Goal: Transaction & Acquisition: Purchase product/service

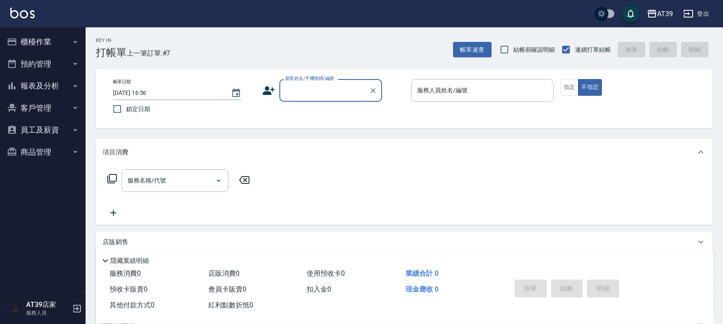
click at [63, 80] on button "報表及分析" at bounding box center [42, 86] width 79 height 22
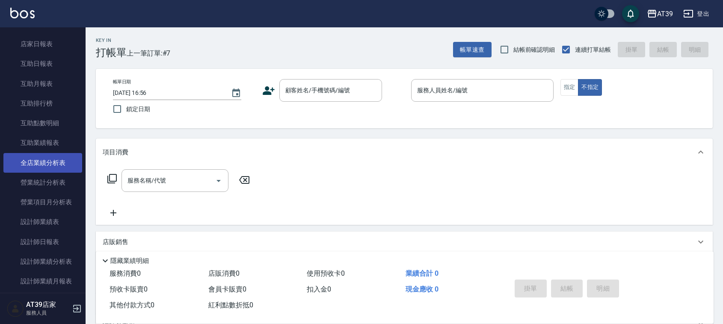
scroll to position [107, 0]
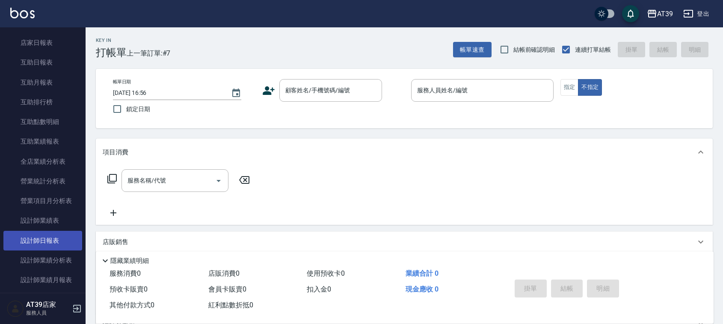
click at [44, 236] on link "設計師日報表" at bounding box center [42, 241] width 79 height 20
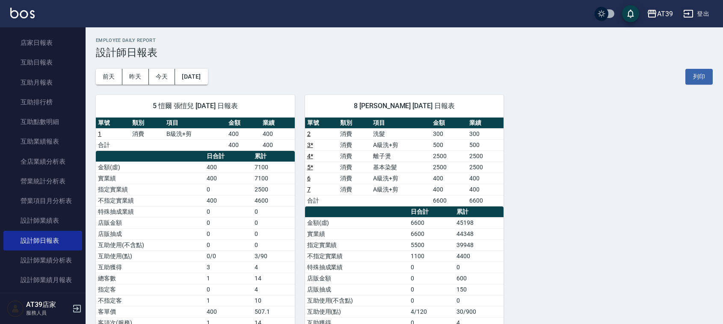
click at [27, 15] on img at bounding box center [22, 13] width 24 height 11
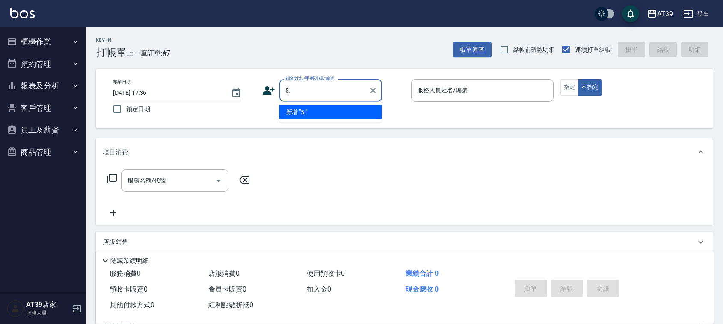
type input "5."
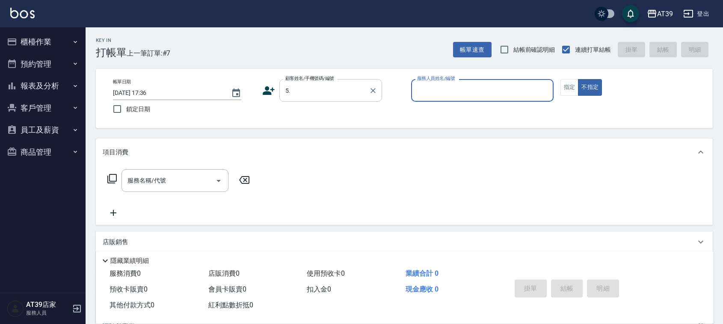
click at [336, 88] on input "5." at bounding box center [324, 90] width 82 height 15
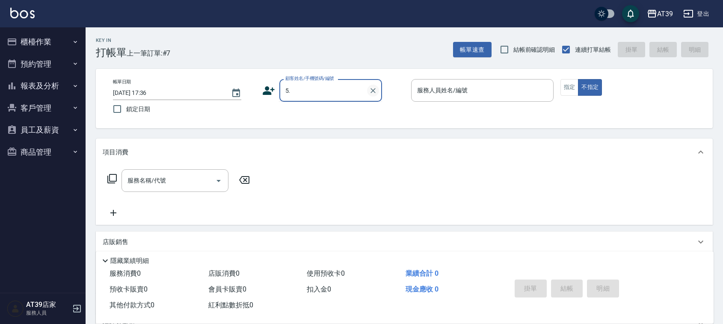
click at [373, 87] on icon "Clear" at bounding box center [373, 90] width 9 height 9
click at [374, 88] on icon "Clear" at bounding box center [373, 90] width 9 height 9
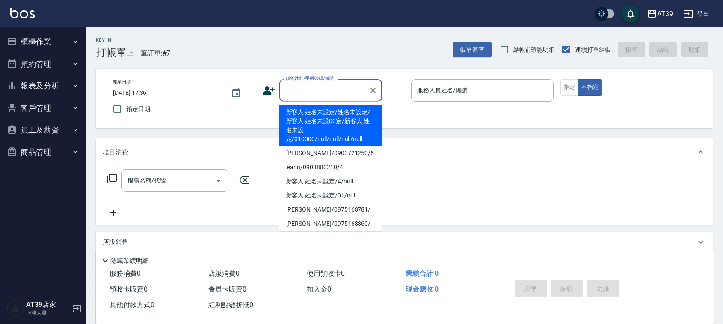
click at [328, 88] on input "顧客姓名/手機號碼/編號" at bounding box center [324, 90] width 82 height 15
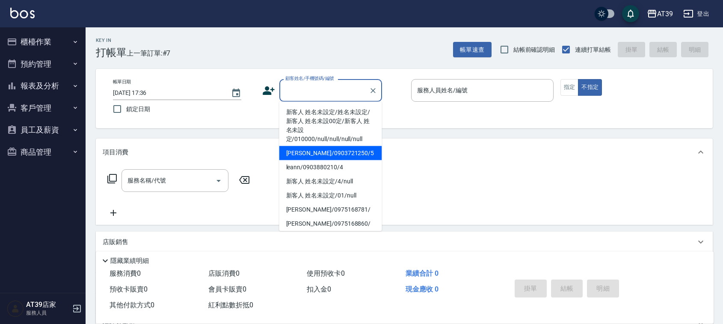
click at [330, 157] on li "[PERSON_NAME]/0903721250/5" at bounding box center [330, 153] width 103 height 14
type input "[PERSON_NAME]/0903721250/5"
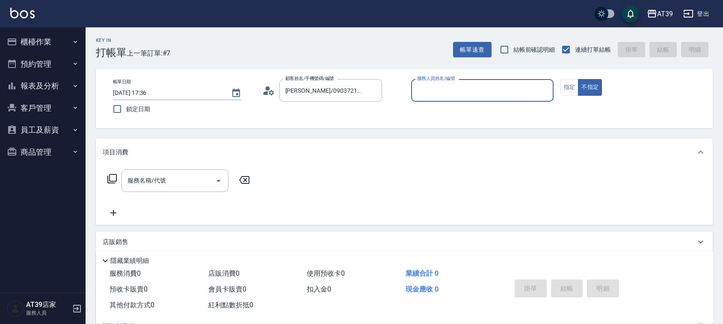
type input "愷爾-5"
click at [200, 175] on input "服務名稱/代號" at bounding box center [168, 180] width 86 height 15
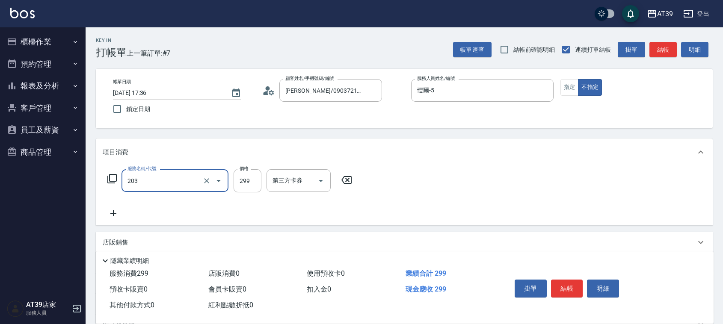
type input "B級洗+剪(203)"
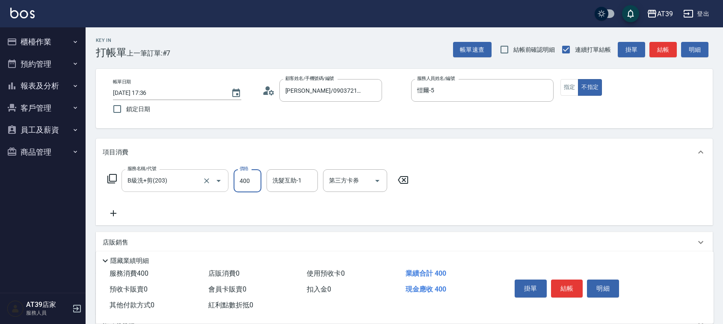
type input "400"
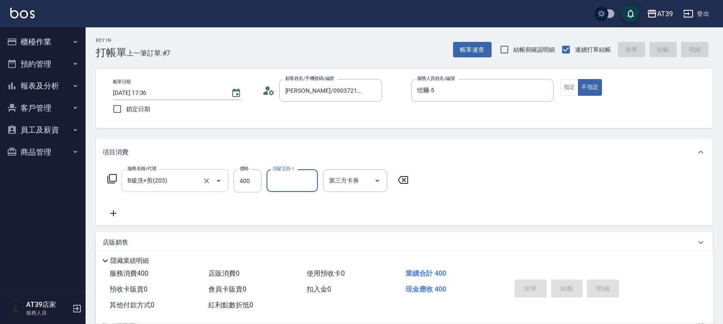
type input "[DATE] 17:37"
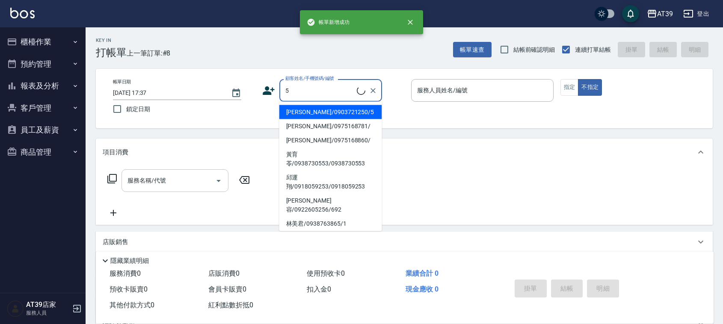
type input "[PERSON_NAME]/0903721250/5"
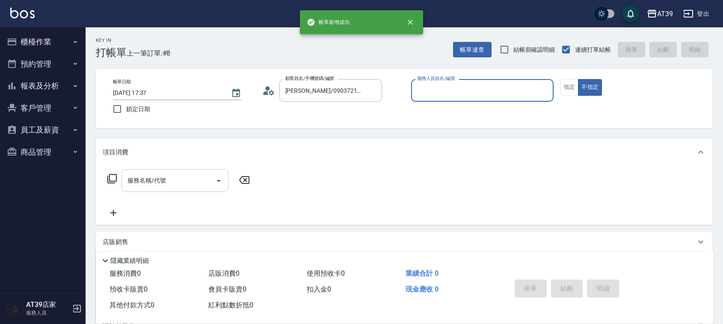
type input "愷爾-5"
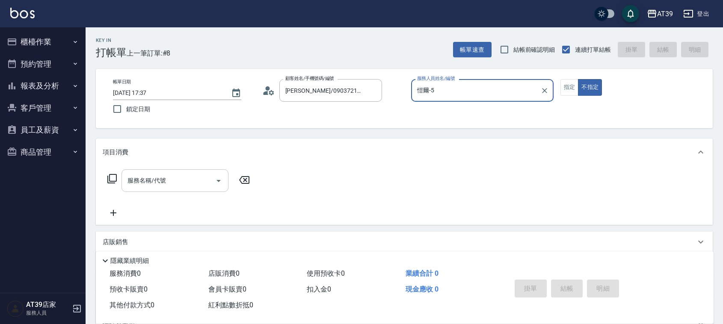
click at [578, 79] on button "不指定" at bounding box center [590, 87] width 24 height 17
type button "false"
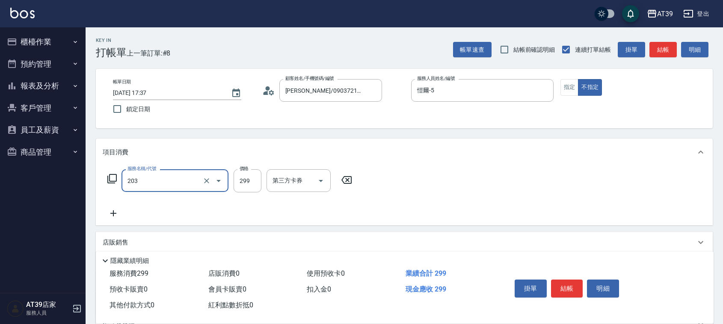
type input "B級洗+剪(203)"
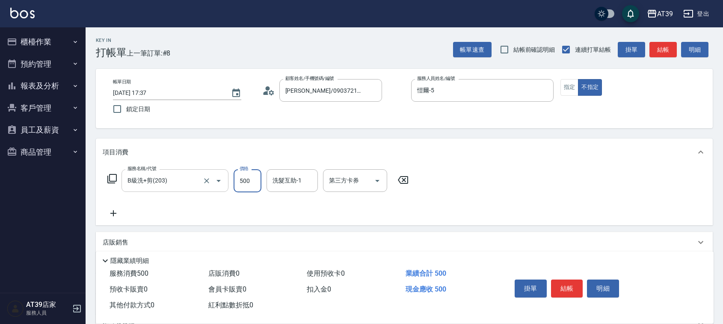
type input "500"
type input "饅頭-87"
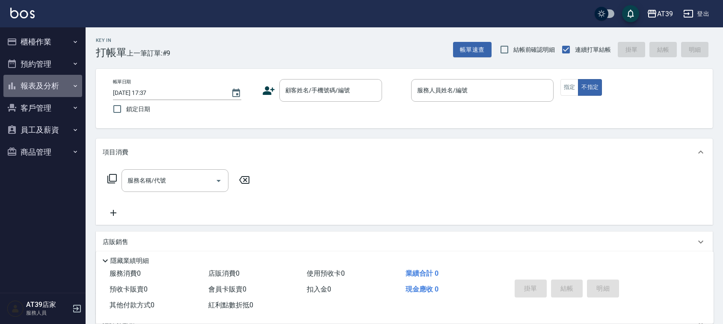
click at [58, 86] on button "報表及分析" at bounding box center [42, 86] width 79 height 22
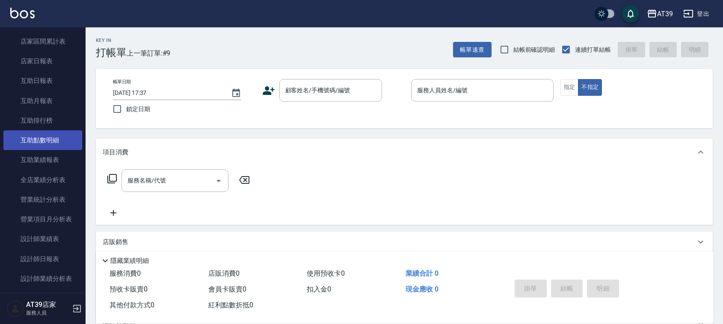
scroll to position [107, 0]
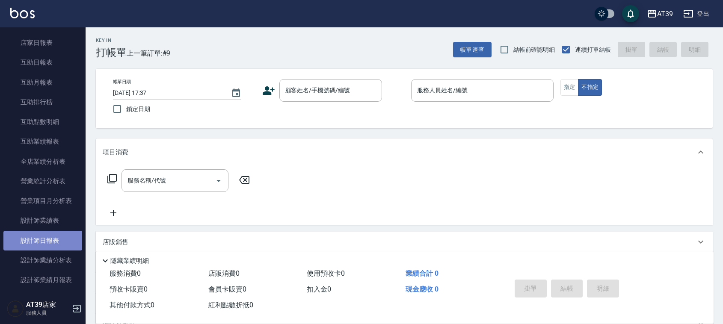
click at [52, 238] on link "設計師日報表" at bounding box center [42, 241] width 79 height 20
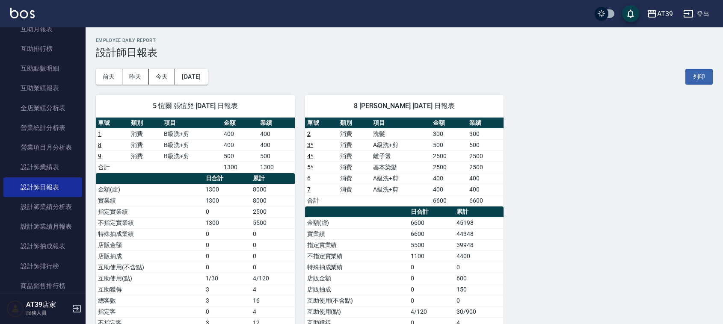
click at [16, 13] on img at bounding box center [22, 13] width 24 height 11
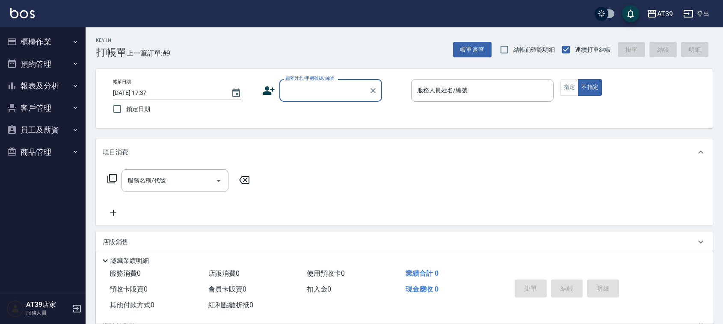
click at [328, 93] on input "顧客姓名/手機號碼/編號" at bounding box center [324, 90] width 82 height 15
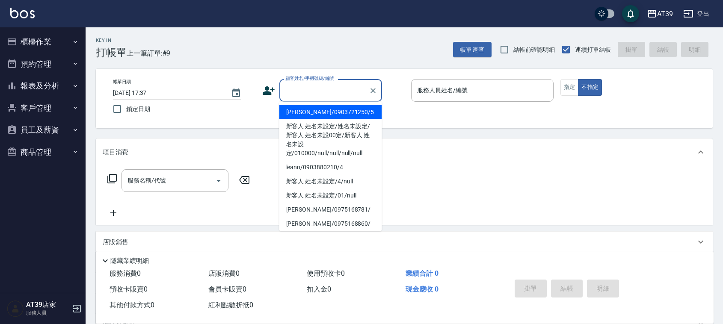
click at [343, 112] on li "[PERSON_NAME]/0903721250/5" at bounding box center [330, 112] width 103 height 14
type input "[PERSON_NAME]/0903721250/5"
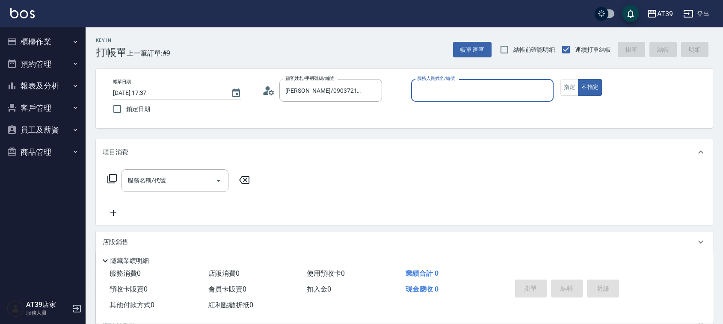
type input "愷爾-5"
click at [576, 81] on button "指定" at bounding box center [570, 87] width 18 height 17
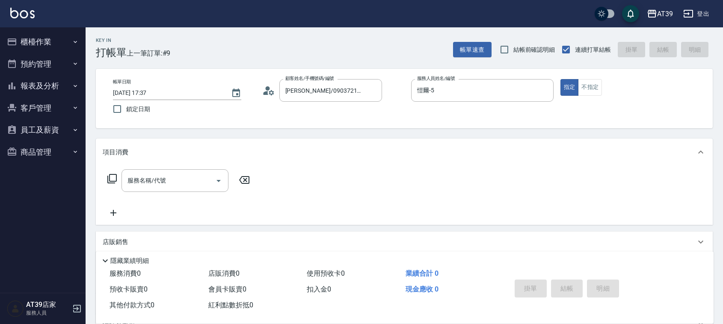
click at [159, 176] on div "服務名稱/代號 服務名稱/代號" at bounding box center [175, 180] width 107 height 23
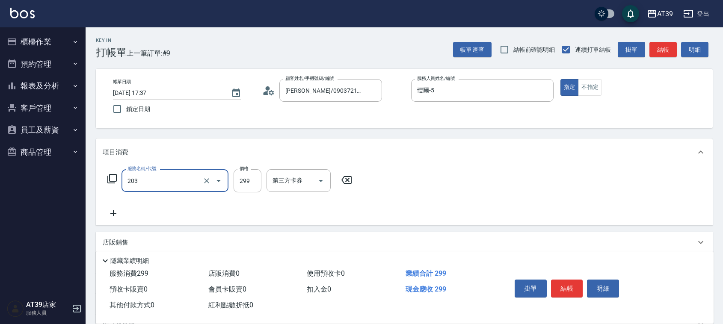
type input "B級洗+剪(203)"
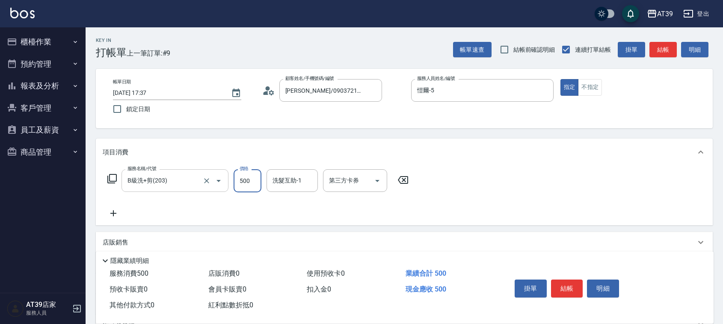
type input "500"
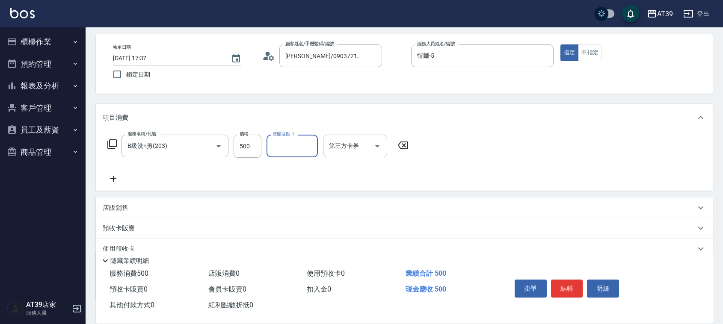
scroll to position [53, 0]
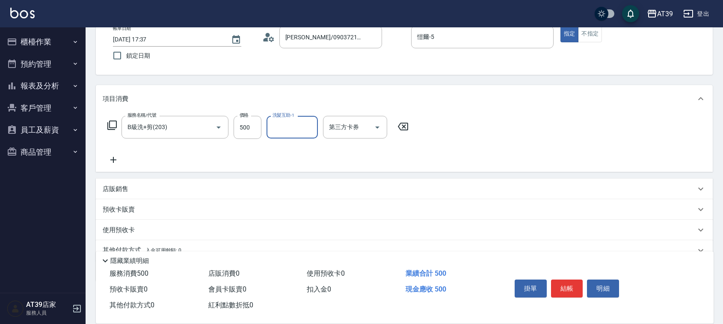
click at [114, 192] on p "店販銷售" at bounding box center [116, 189] width 26 height 9
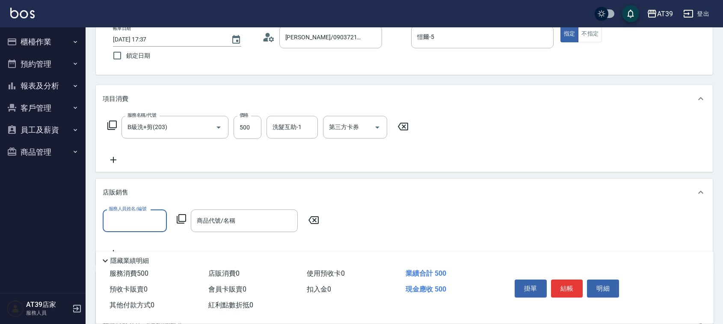
scroll to position [107, 0]
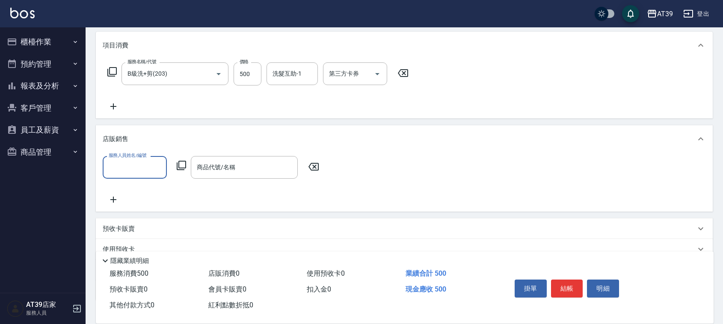
click at [127, 168] on input "服務人員姓名/編號" at bounding box center [135, 167] width 56 height 15
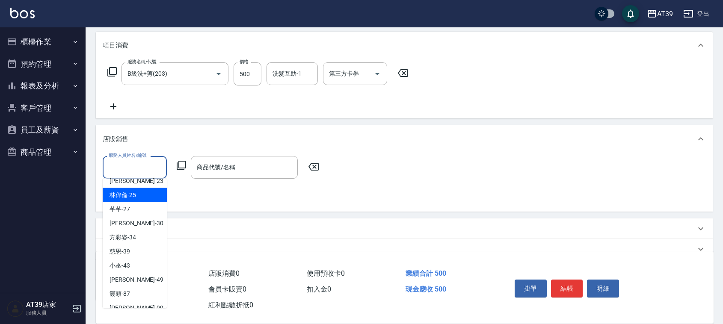
scroll to position [0, 0]
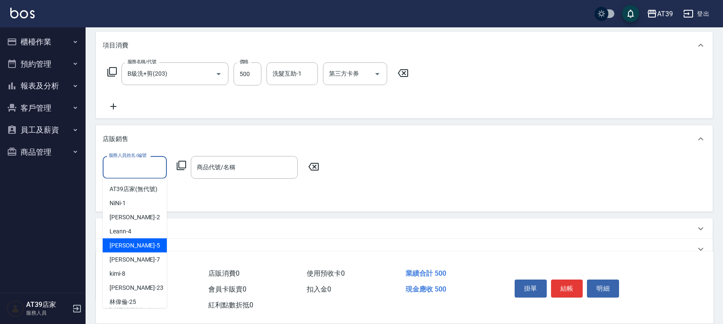
click at [142, 253] on div "愷爾 -5" at bounding box center [135, 246] width 64 height 14
type input "愷爾-5"
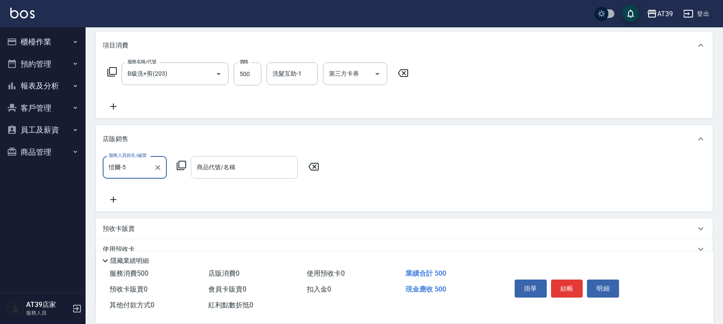
click at [211, 173] on input "商品代號/名稱" at bounding box center [244, 167] width 99 height 15
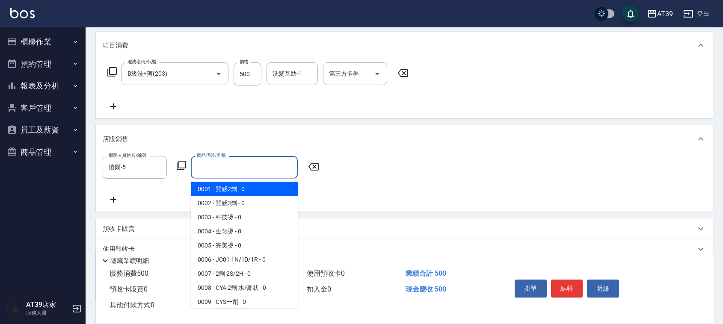
click at [179, 167] on icon at bounding box center [181, 165] width 9 height 9
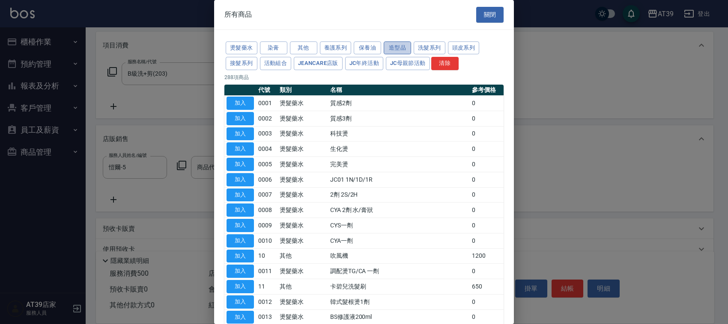
click at [409, 48] on button "造型品" at bounding box center [396, 48] width 27 height 13
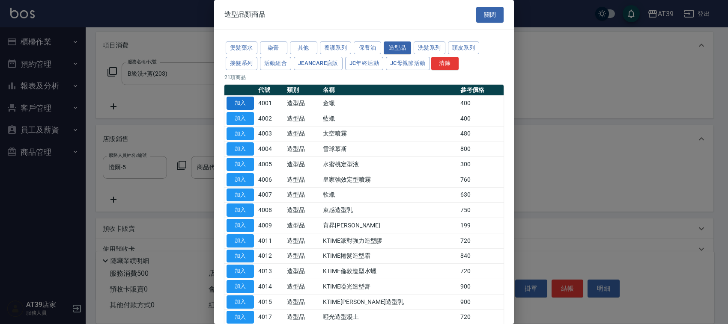
click at [247, 105] on button "加入" at bounding box center [239, 103] width 27 height 13
type input "金蠟"
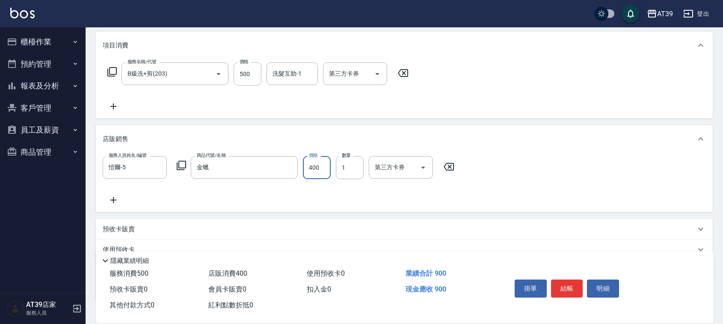
click at [312, 162] on input "400" at bounding box center [317, 167] width 28 height 23
type input "500"
click at [568, 283] on button "結帳" at bounding box center [567, 289] width 32 height 18
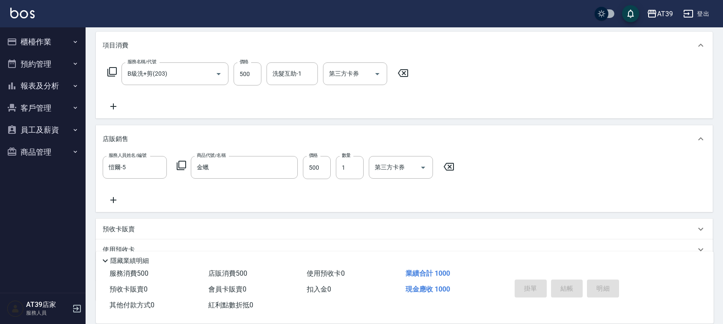
type input "[DATE] 17:38"
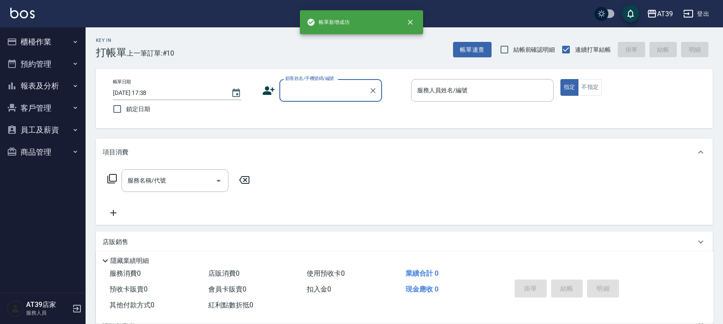
click at [59, 86] on button "報表及分析" at bounding box center [42, 86] width 79 height 22
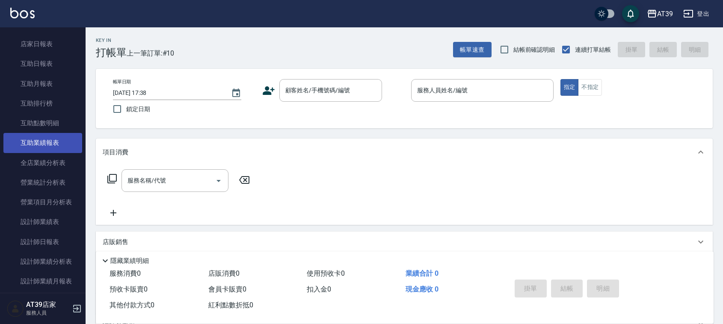
scroll to position [107, 0]
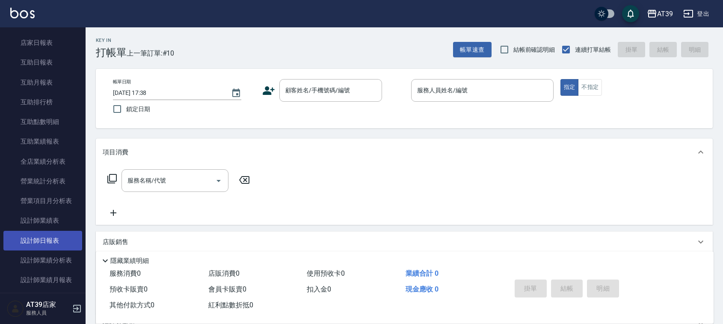
click at [60, 232] on link "設計師日報表" at bounding box center [42, 241] width 79 height 20
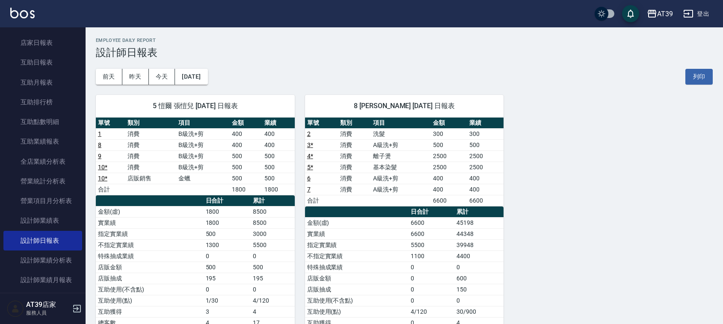
click at [105, 170] on link "10 *" at bounding box center [102, 167] width 9 height 7
click at [24, 10] on img at bounding box center [22, 13] width 24 height 11
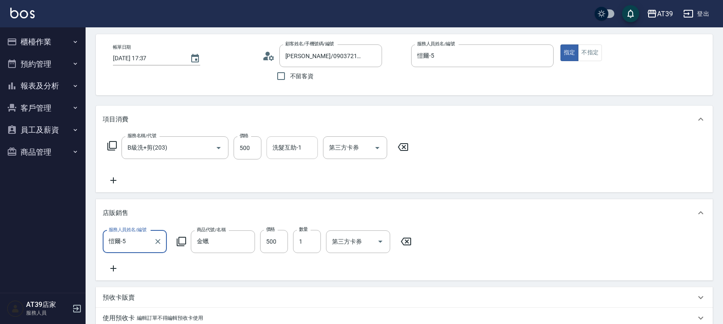
scroll to position [53, 0]
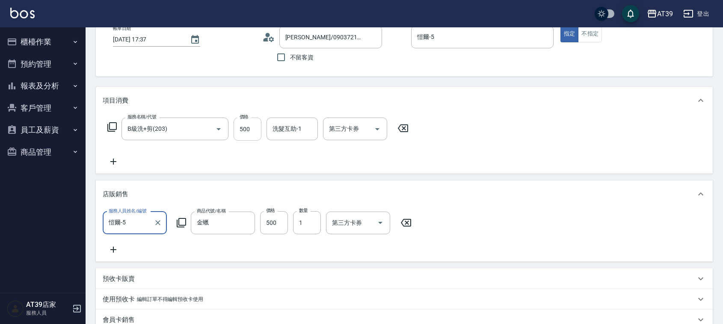
click at [256, 131] on input "500" at bounding box center [248, 129] width 28 height 23
type input "600"
click at [281, 228] on input "500" at bounding box center [274, 222] width 28 height 23
type input "400"
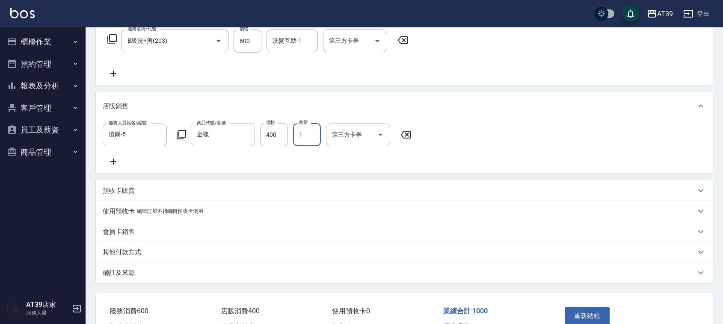
scroll to position [160, 0]
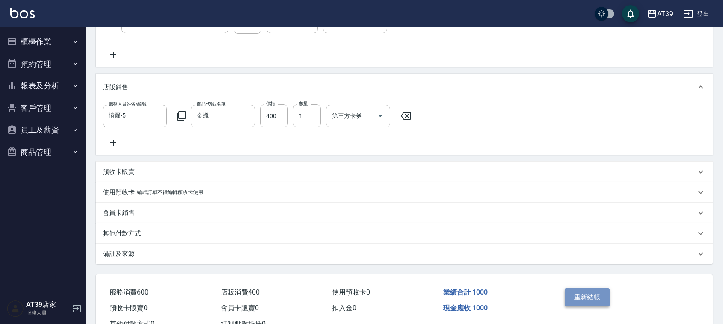
click at [579, 304] on button "重新結帳" at bounding box center [587, 297] width 45 height 18
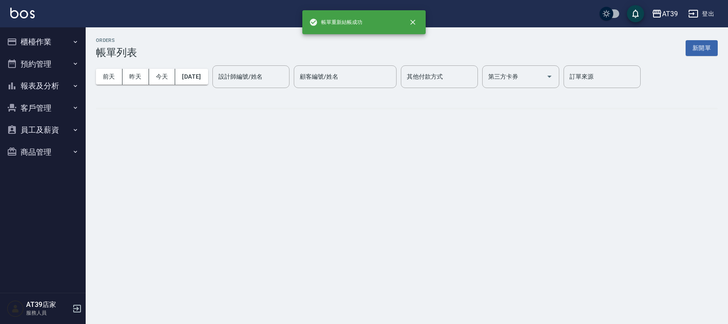
click at [67, 93] on button "報表及分析" at bounding box center [42, 86] width 79 height 22
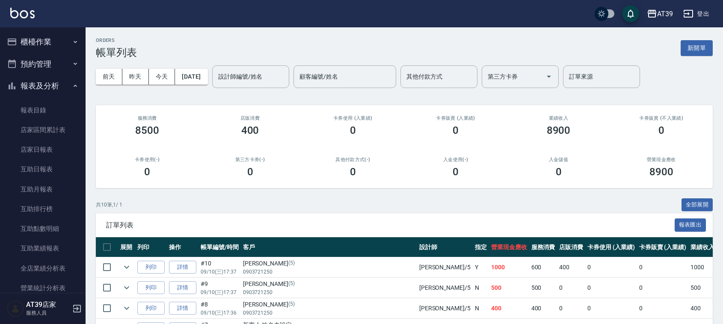
click at [19, 11] on img at bounding box center [22, 13] width 24 height 11
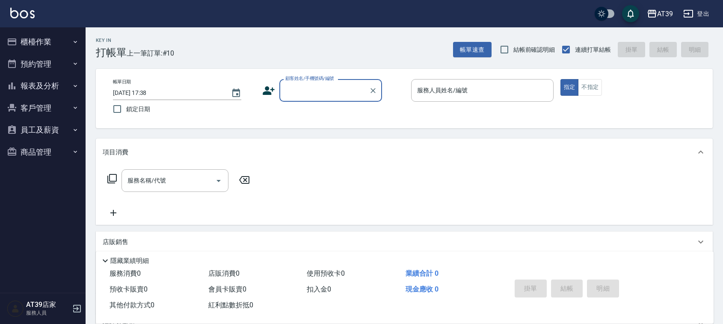
click at [49, 90] on button "報表及分析" at bounding box center [42, 86] width 79 height 22
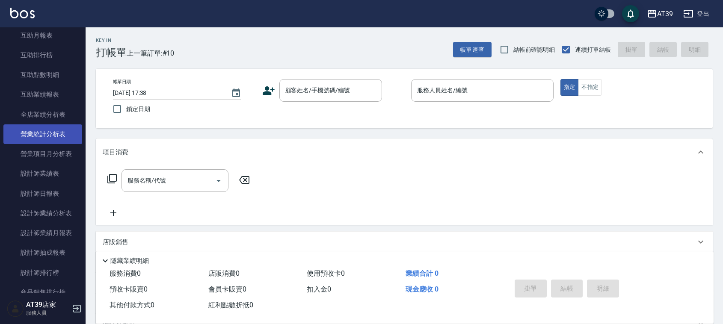
scroll to position [160, 0]
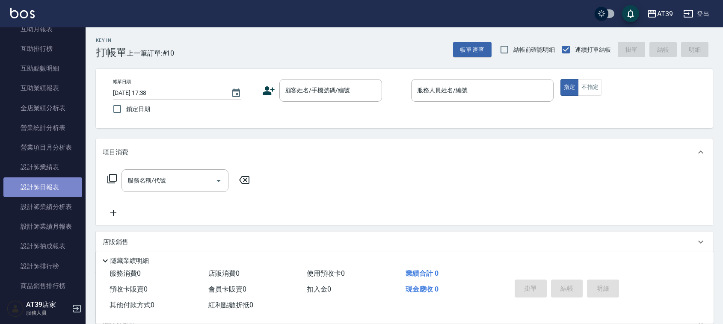
click at [60, 185] on link "設計師日報表" at bounding box center [42, 188] width 79 height 20
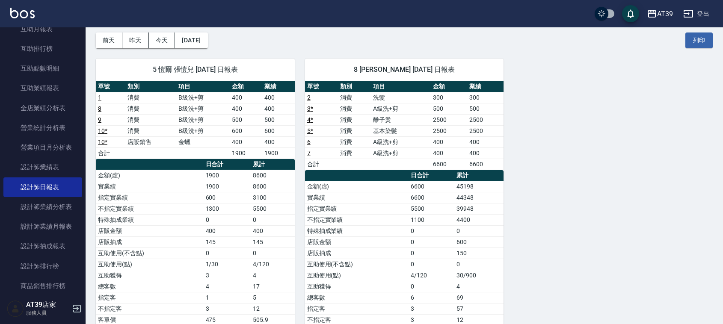
scroll to position [53, 0]
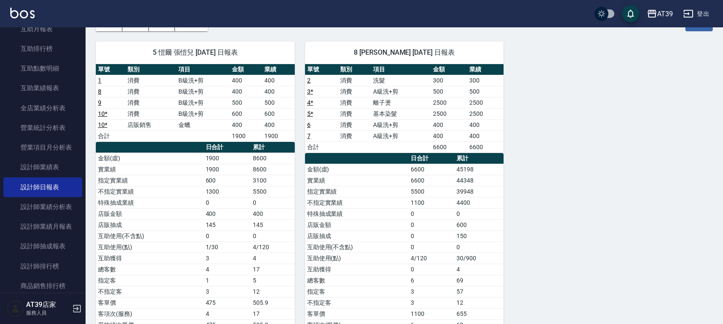
click at [12, 14] on img at bounding box center [22, 13] width 24 height 11
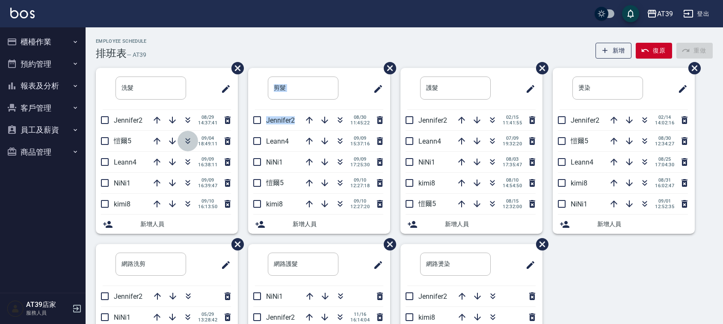
click at [191, 141] on icon "button" at bounding box center [188, 141] width 10 height 10
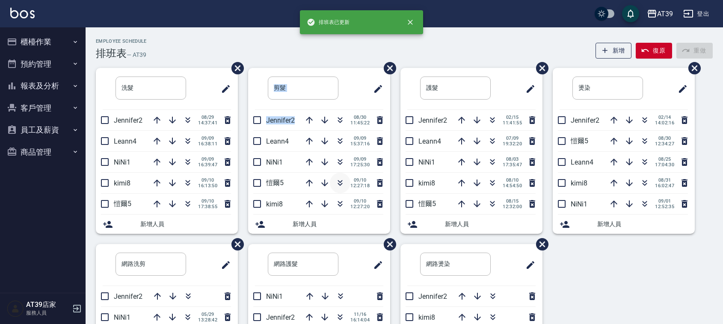
click at [336, 182] on icon "button" at bounding box center [340, 183] width 10 height 10
